Goal: Task Accomplishment & Management: Manage account settings

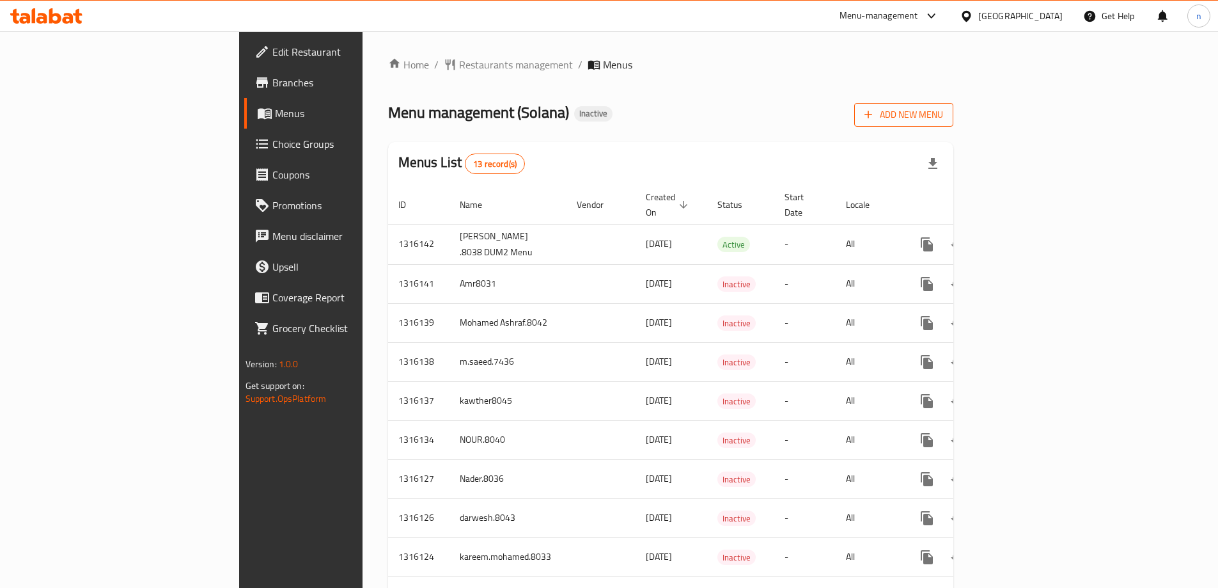
click at [943, 118] on span "Add New Menu" at bounding box center [904, 115] width 79 height 16
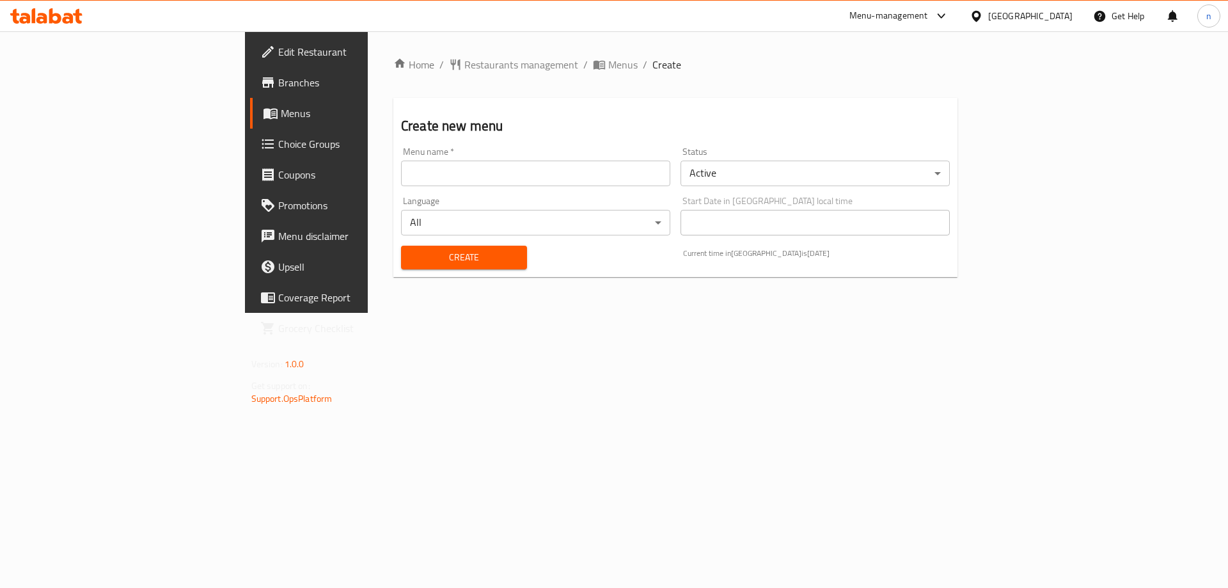
click at [401, 179] on input "text" at bounding box center [535, 174] width 269 height 26
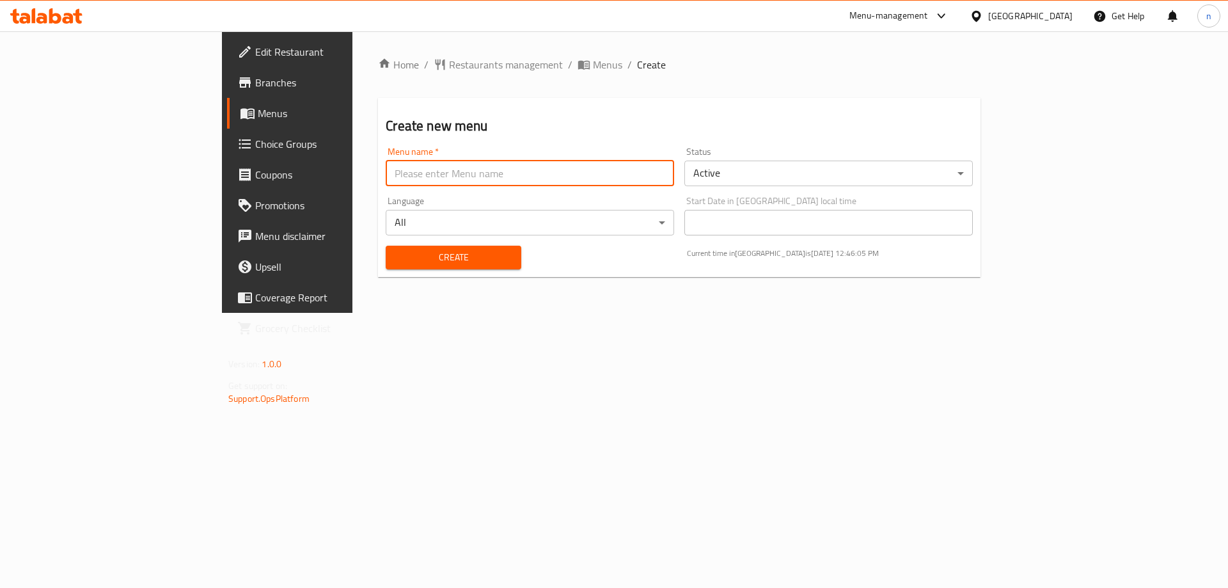
type input "nada.8034"
click at [386, 265] on button "Create" at bounding box center [453, 258] width 135 height 24
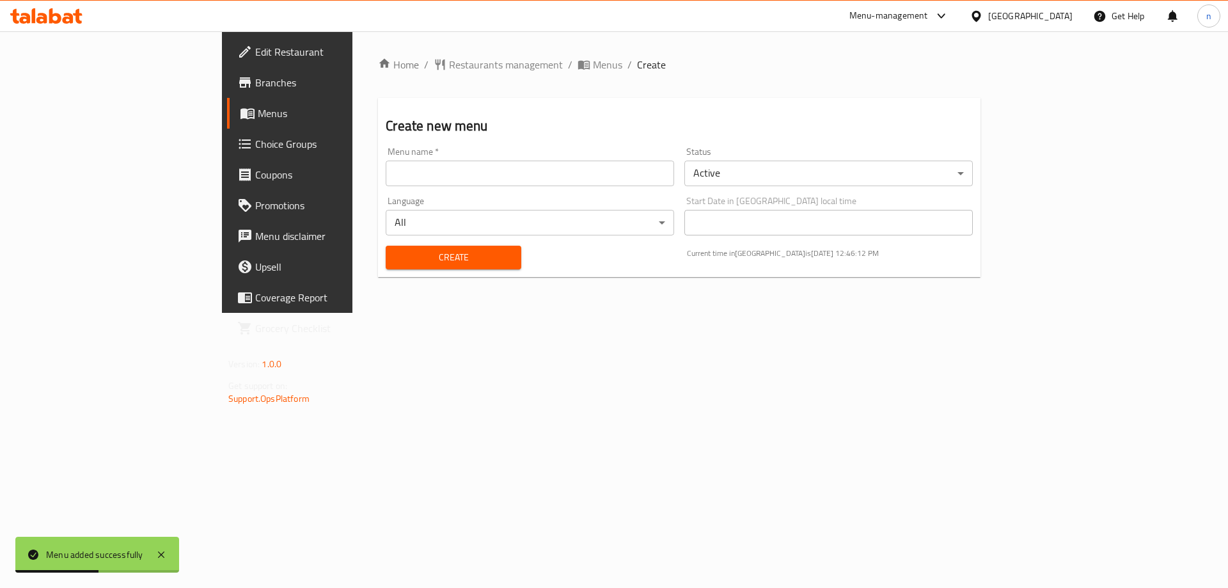
click at [258, 112] on span "Menus" at bounding box center [337, 113] width 159 height 15
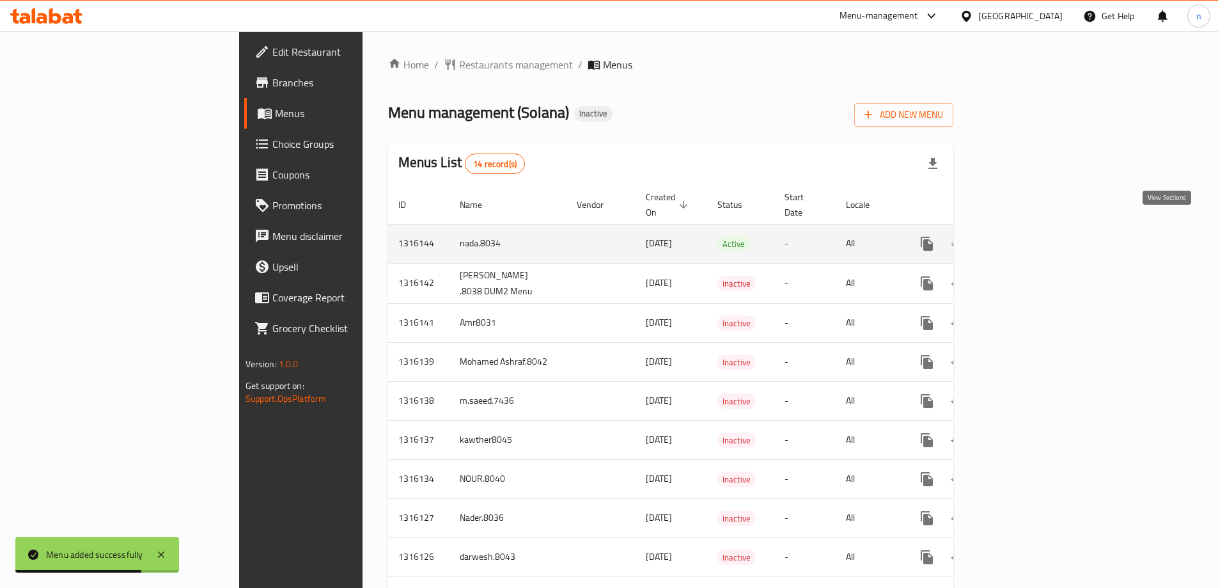
click at [1025, 238] on icon "enhanced table" at bounding box center [1020, 244] width 12 height 12
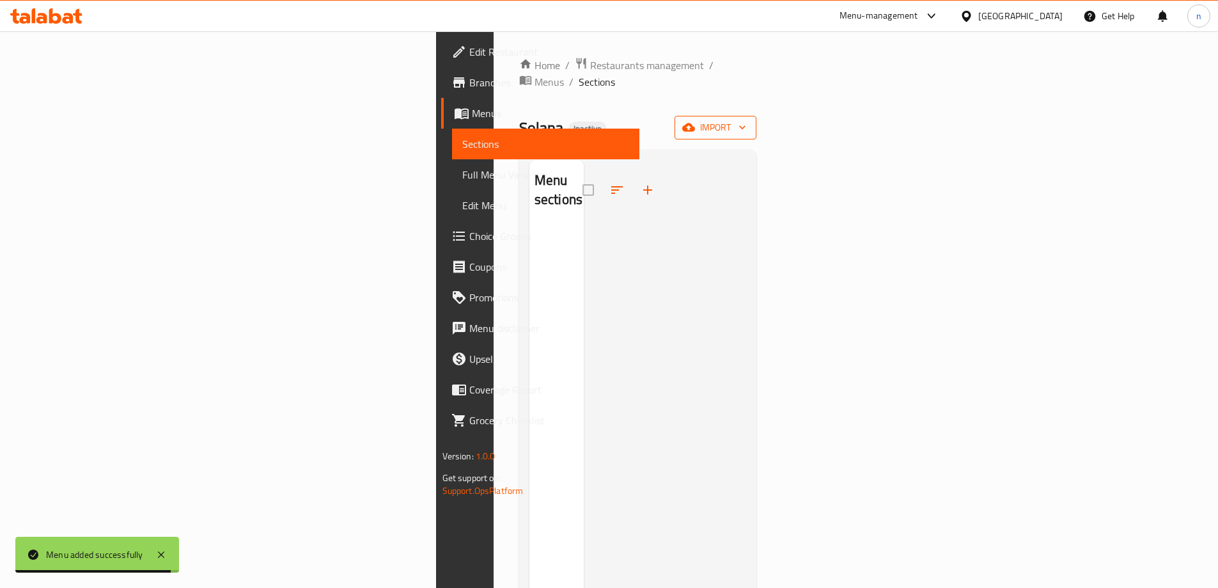
click at [746, 120] on span "import" at bounding box center [715, 128] width 61 height 16
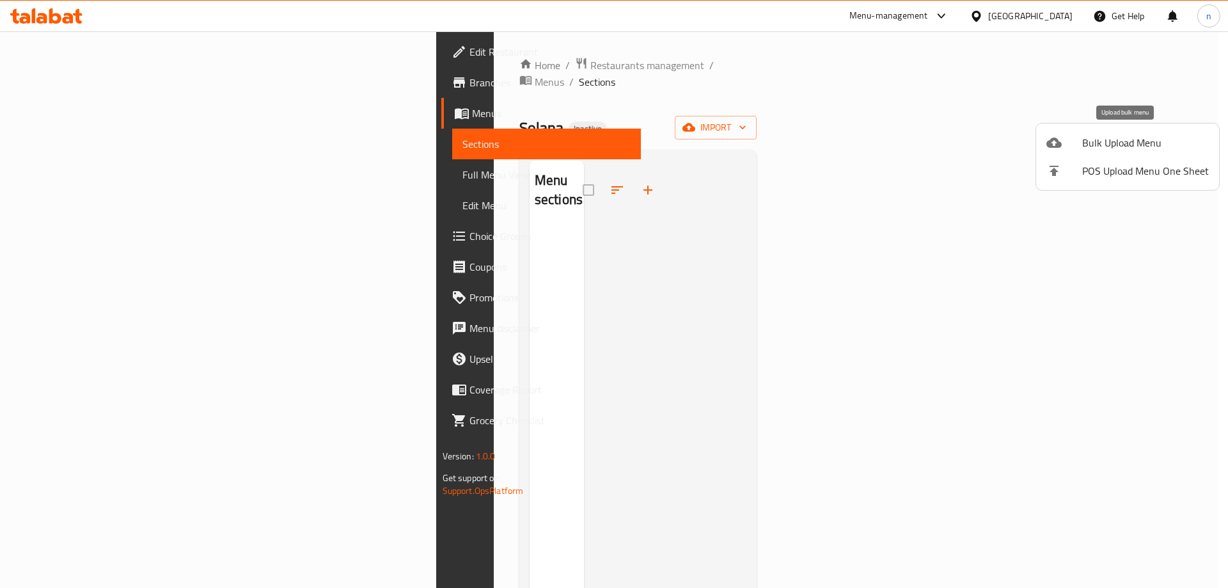
click at [1134, 139] on span "Bulk Upload Menu" at bounding box center [1145, 142] width 127 height 15
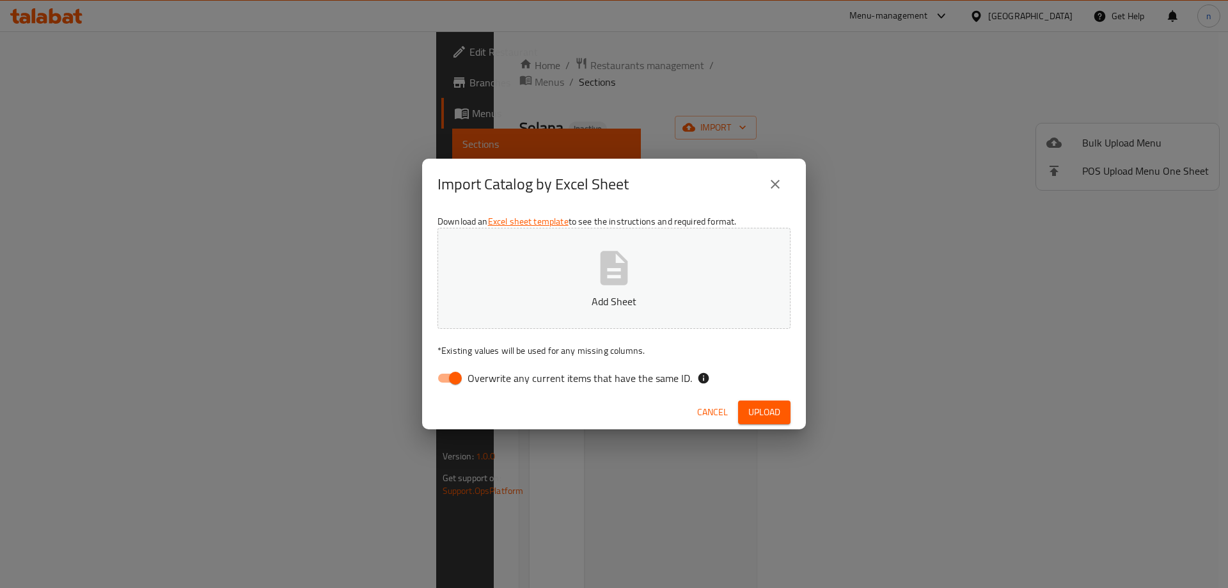
click at [453, 371] on input "Overwrite any current items that have the same ID." at bounding box center [455, 378] width 73 height 24
checkbox input "false"
click at [775, 408] on span "Upload" at bounding box center [764, 412] width 32 height 16
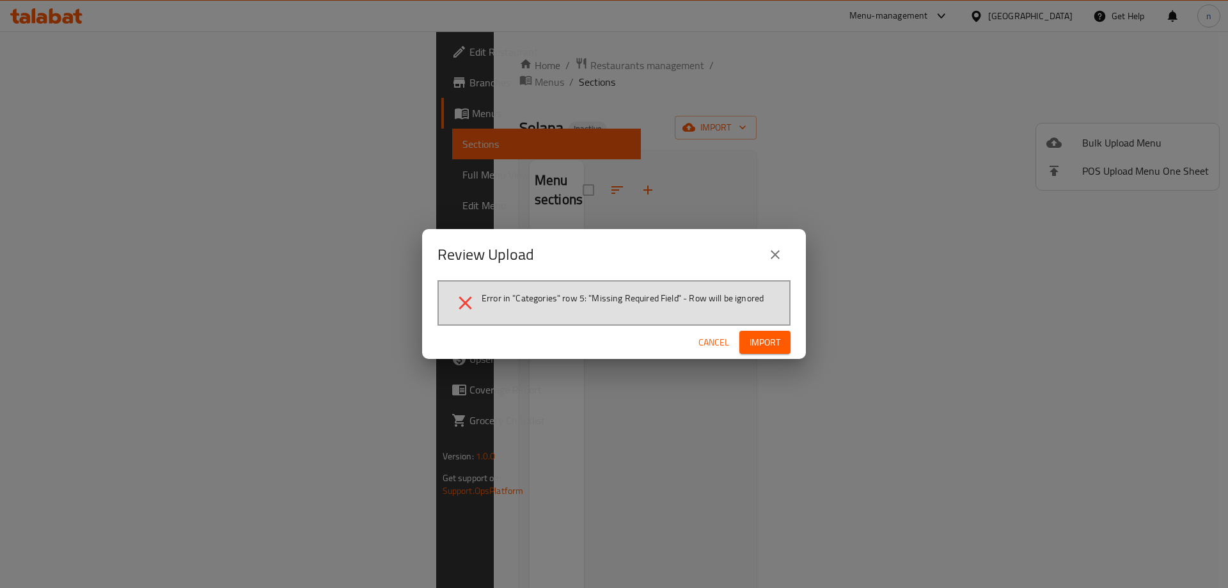
click at [703, 340] on span "Cancel" at bounding box center [713, 342] width 31 height 16
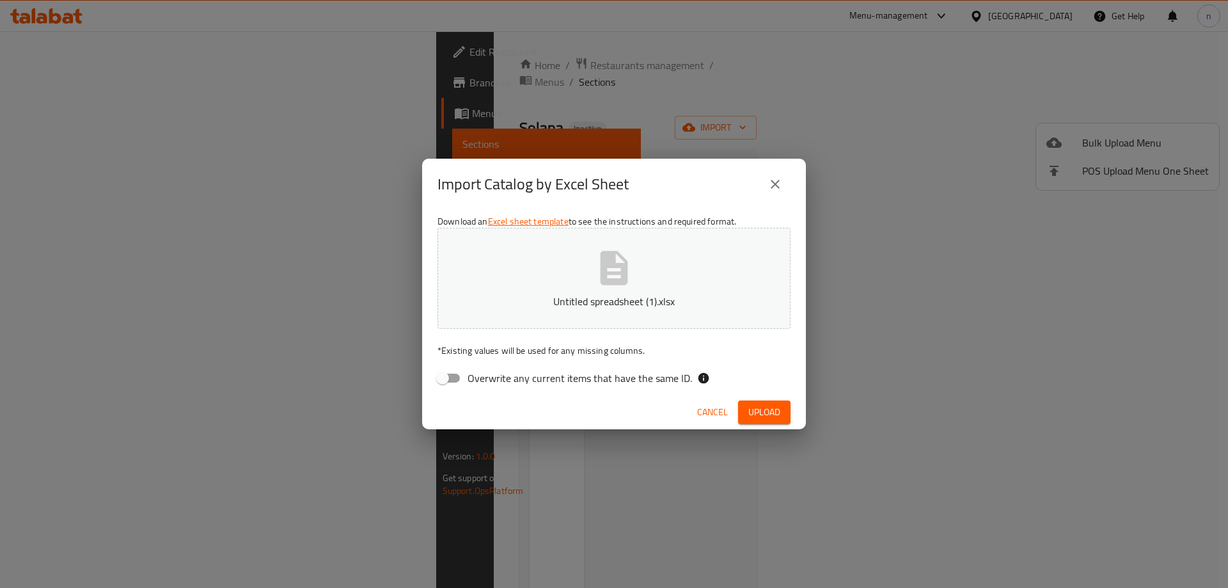
click at [760, 415] on span "Upload" at bounding box center [764, 412] width 32 height 16
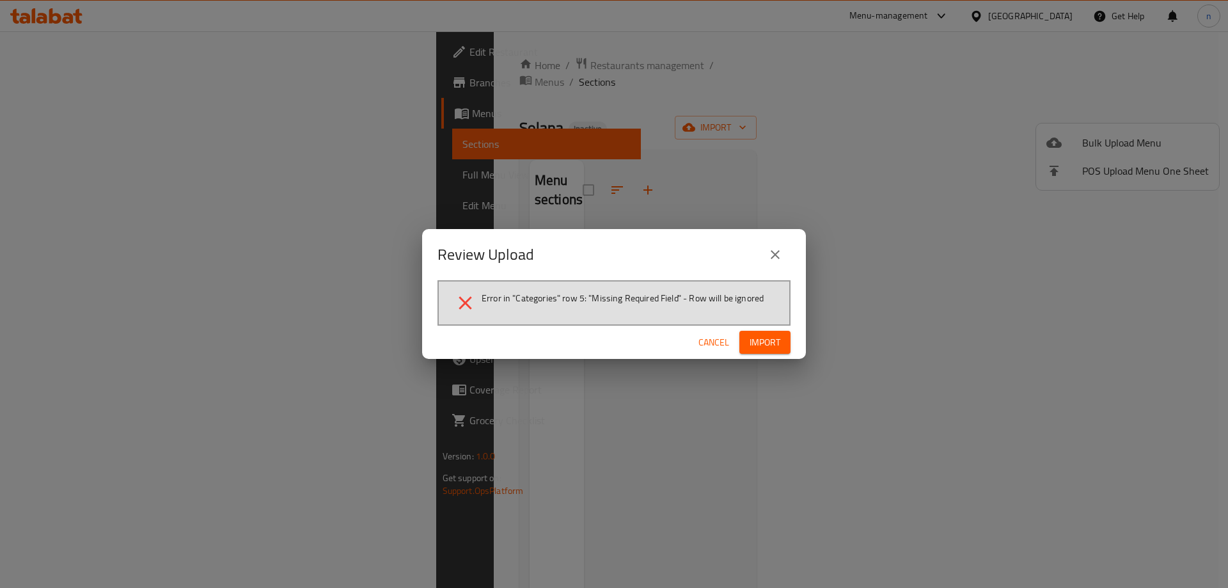
click at [526, 300] on span "Error in "Categories" row 5: "Missing Required Field" - Row will be ignored" at bounding box center [623, 298] width 282 height 13
click at [716, 345] on span "Cancel" at bounding box center [713, 342] width 31 height 16
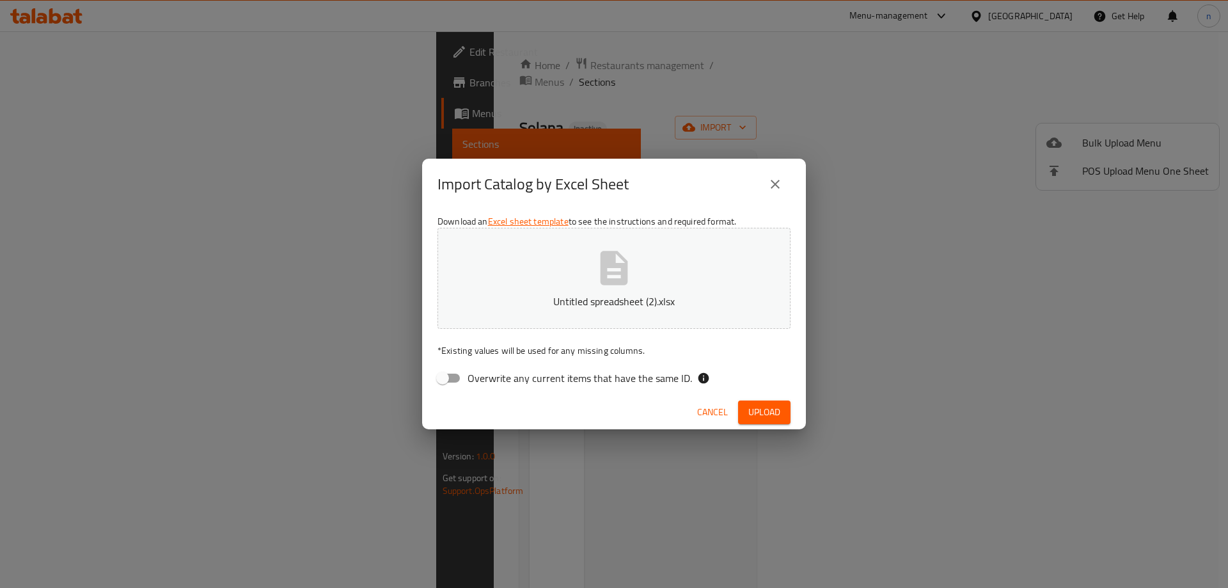
click at [771, 414] on span "Upload" at bounding box center [764, 412] width 32 height 16
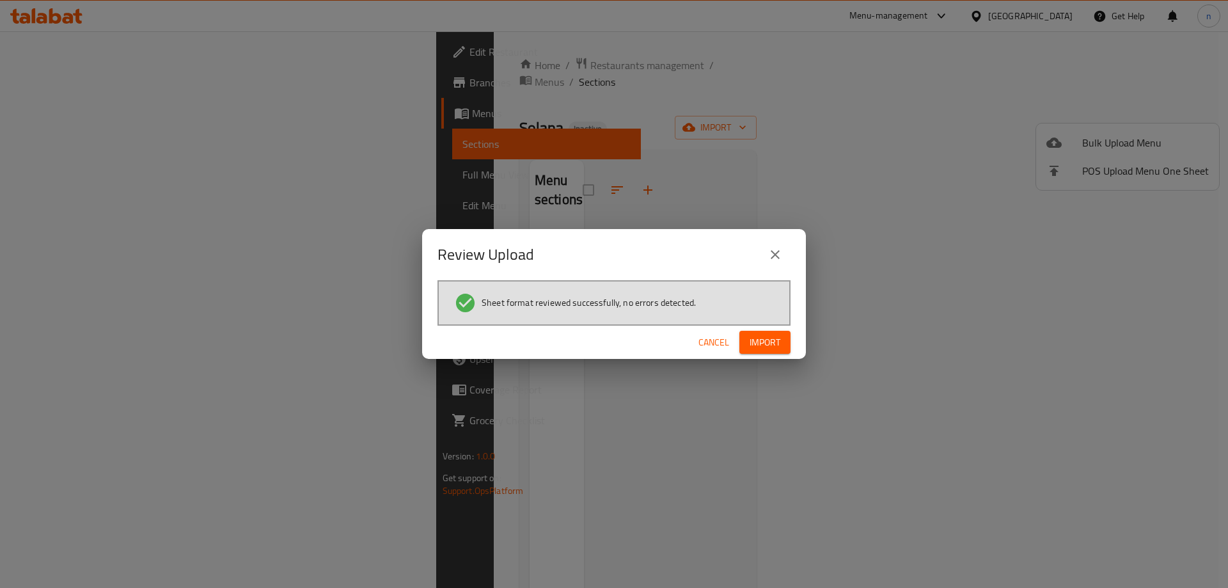
click at [759, 345] on span "Import" at bounding box center [764, 342] width 31 height 16
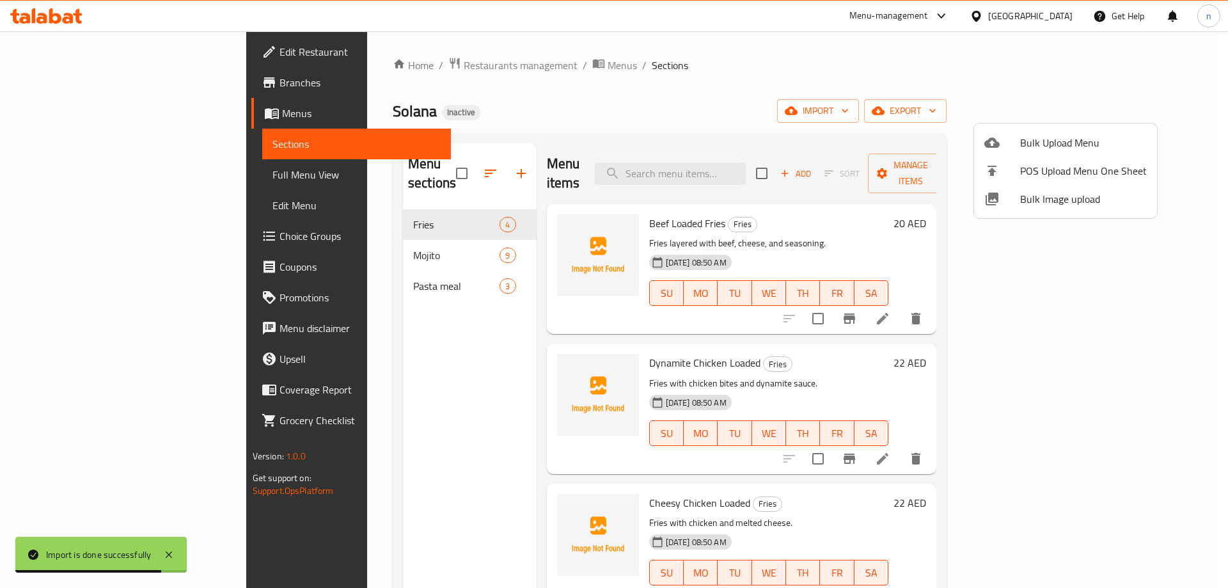
click at [61, 180] on div at bounding box center [614, 294] width 1228 height 588
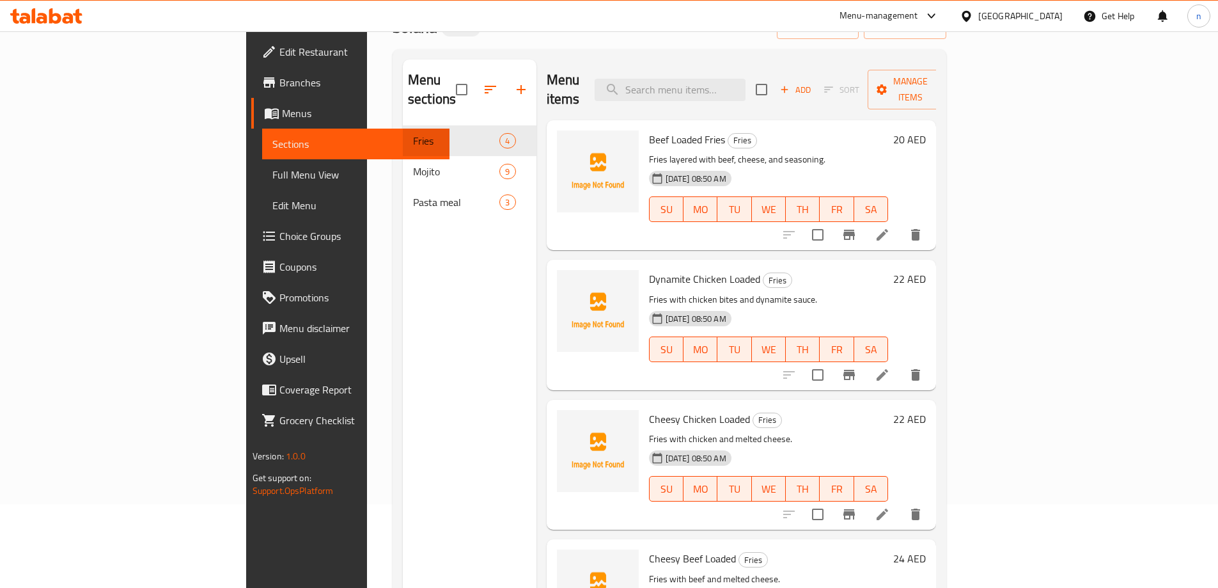
scroll to position [179, 0]
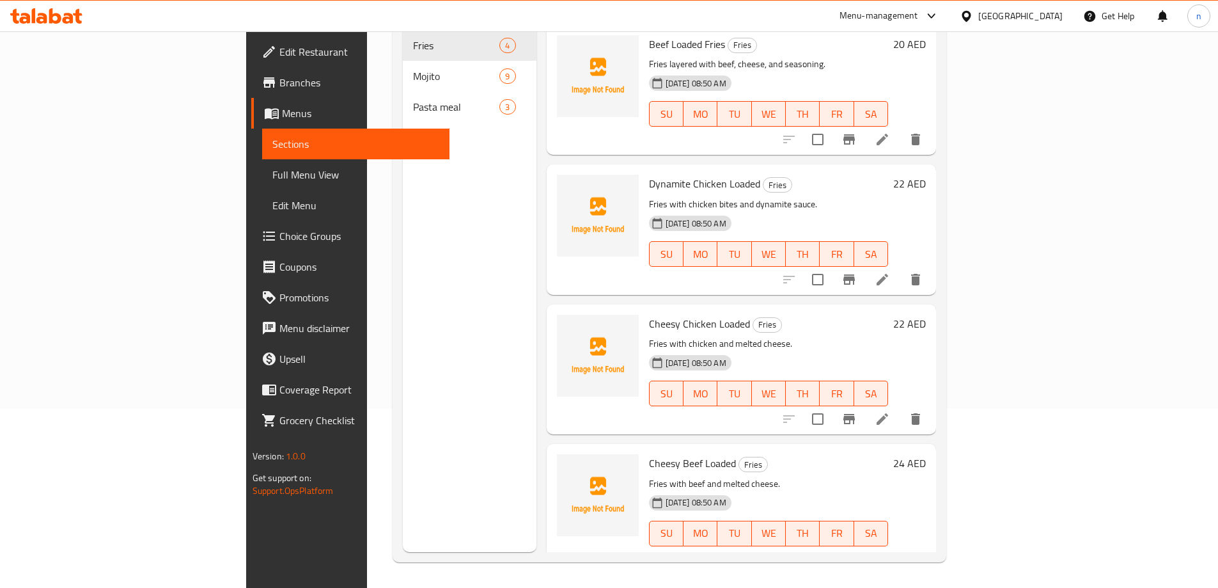
click at [262, 162] on link "Full Menu View" at bounding box center [355, 174] width 187 height 31
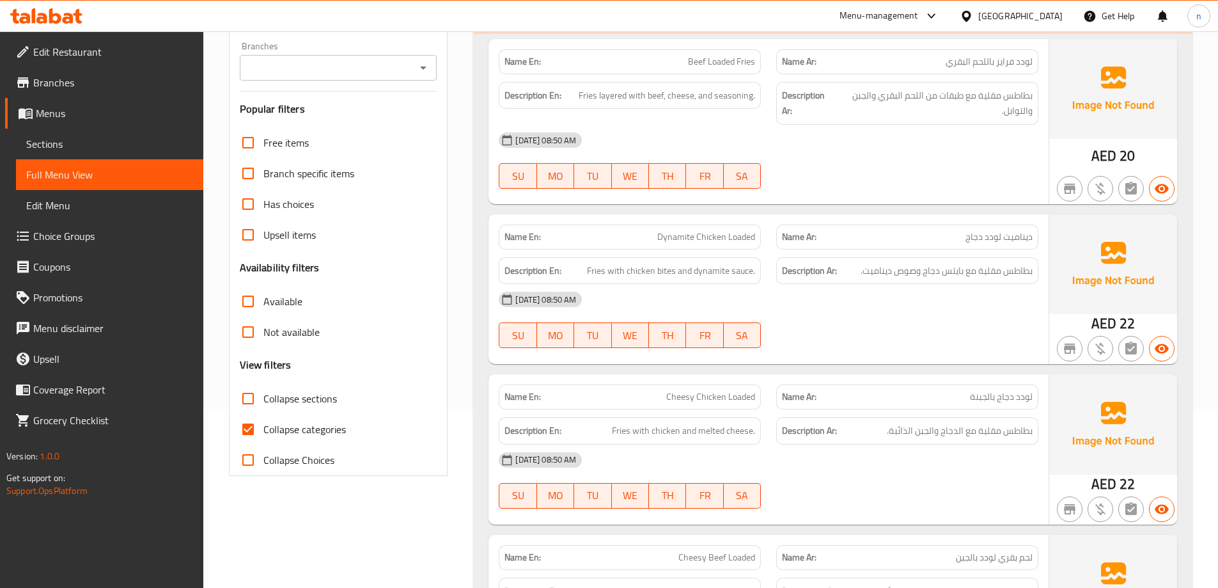
drag, startPoint x: 333, startPoint y: 436, endPoint x: 360, endPoint y: 416, distance: 33.9
click at [333, 436] on span "Collapse categories" at bounding box center [304, 428] width 82 height 15
click at [263, 436] on input "Collapse categories" at bounding box center [248, 429] width 31 height 31
checkbox input "false"
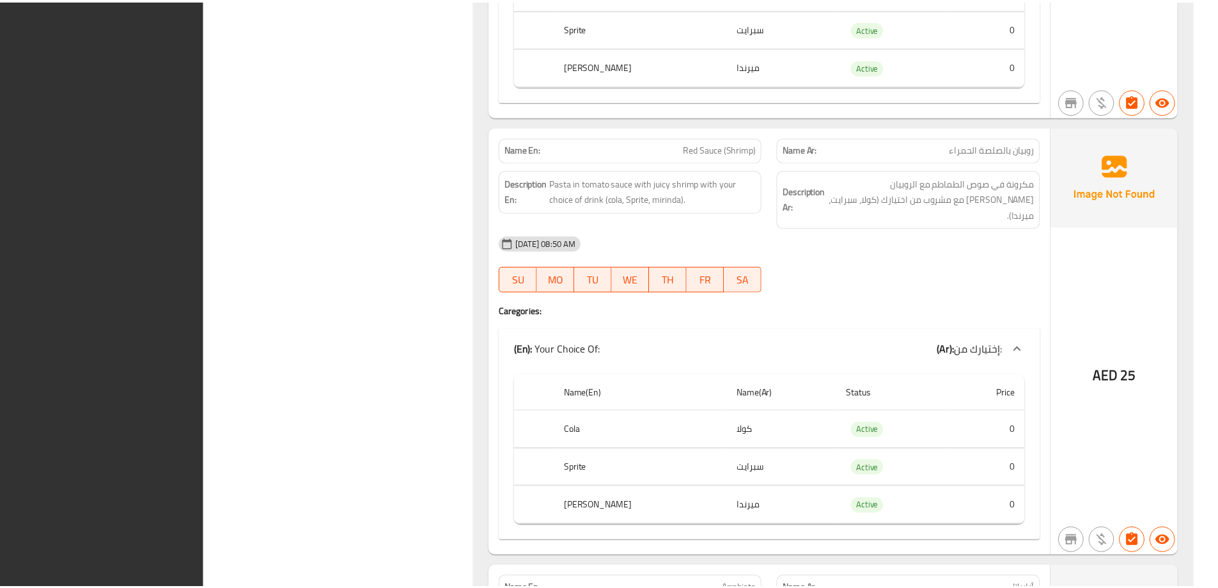
scroll to position [3182, 0]
